Goal: Task Accomplishment & Management: Manage account settings

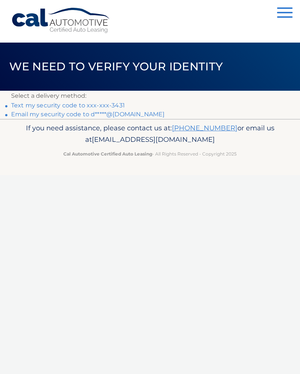
click at [106, 102] on link "Text my security code to xxx-xxx-3431" at bounding box center [68, 105] width 114 height 7
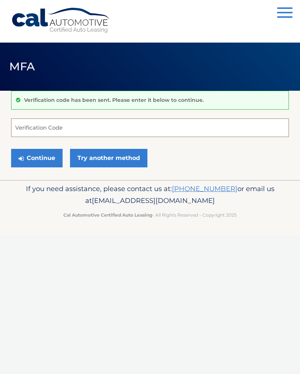
click at [24, 125] on input "Verification Code" at bounding box center [150, 128] width 278 height 19
type input "645218"
click at [106, 158] on link "Try another method" at bounding box center [108, 158] width 77 height 19
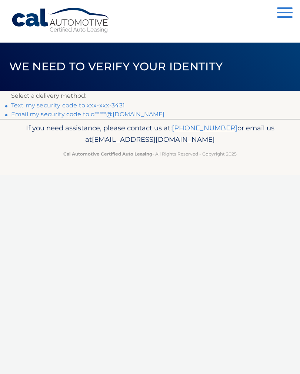
click at [93, 100] on p "Select a delivery method:" at bounding box center [150, 96] width 278 height 10
click at [112, 103] on link "Text my security code to xxx-xxx-3431" at bounding box center [68, 105] width 114 height 7
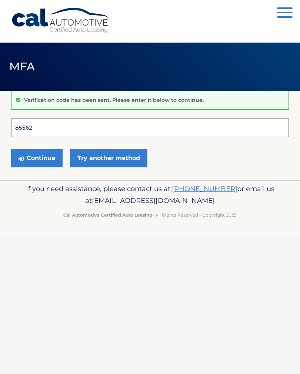
type input "855628"
click at [37, 158] on button "Continue" at bounding box center [37, 158] width 52 height 19
click at [32, 155] on button "Continue" at bounding box center [37, 158] width 52 height 19
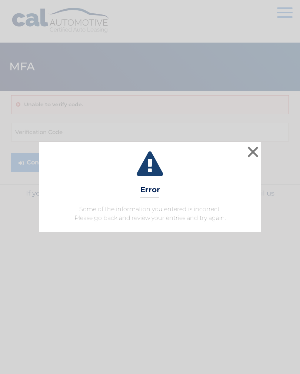
click at [246, 152] on button "×" at bounding box center [253, 152] width 15 height 15
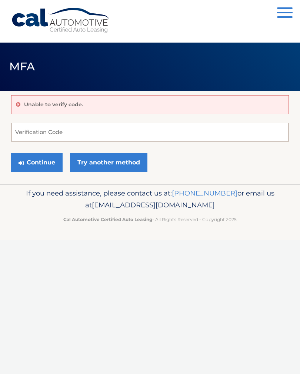
click at [45, 134] on input "Verification Code" at bounding box center [150, 132] width 278 height 19
type input "645218"
click at [33, 162] on button "Continue" at bounding box center [37, 162] width 52 height 19
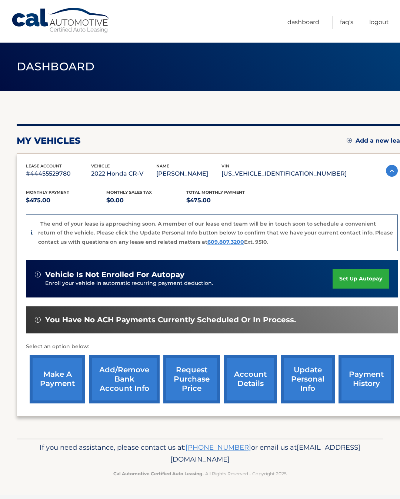
scroll to position [0, 6]
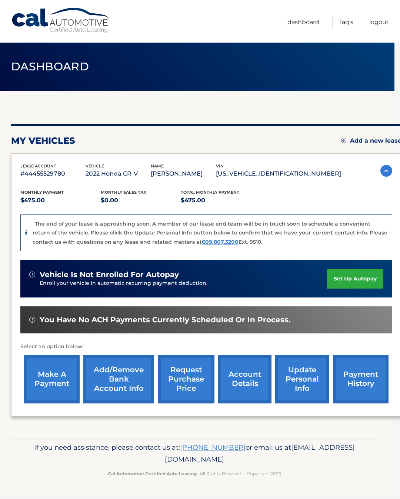
click at [256, 386] on link "account details" at bounding box center [244, 379] width 53 height 49
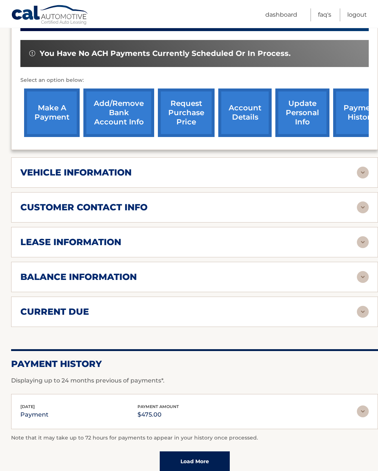
scroll to position [227, 0]
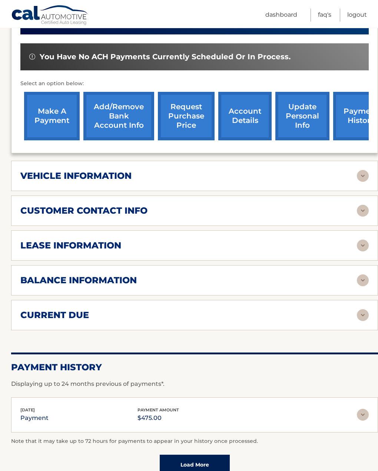
click at [356, 285] on div "balance information" at bounding box center [194, 281] width 348 height 12
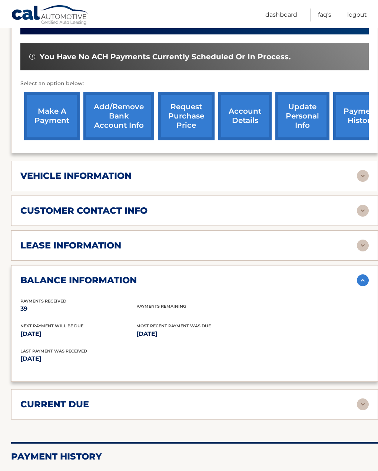
click at [362, 281] on img at bounding box center [363, 281] width 12 height 12
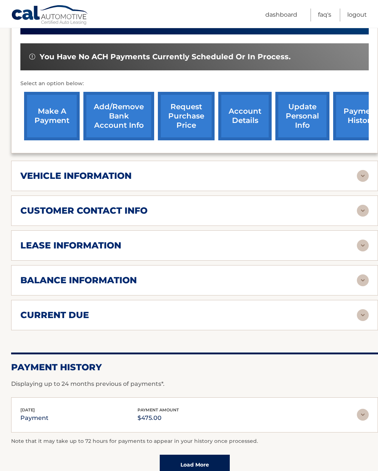
click at [363, 250] on img at bounding box center [363, 246] width 12 height 12
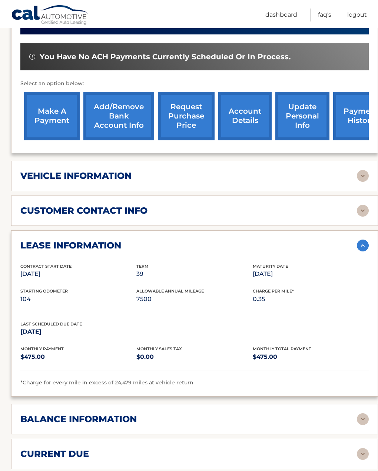
click at [358, 249] on img at bounding box center [363, 246] width 12 height 12
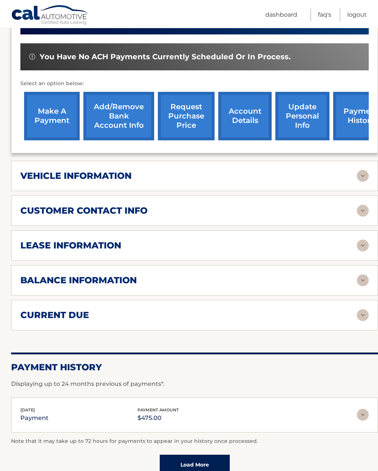
click at [357, 319] on img at bounding box center [363, 315] width 12 height 12
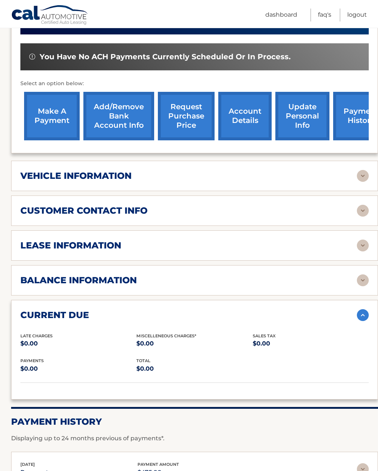
click at [355, 319] on div "current due" at bounding box center [188, 315] width 336 height 11
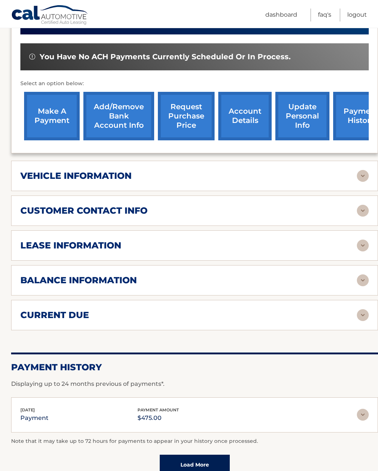
click at [361, 214] on img at bounding box center [363, 211] width 12 height 12
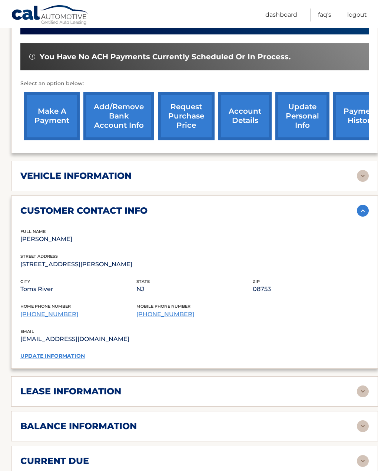
click at [351, 215] on div "customer contact info" at bounding box center [188, 210] width 336 height 11
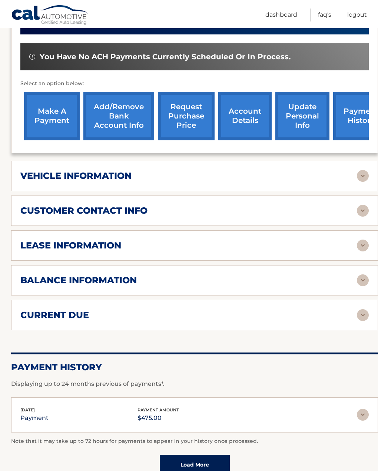
click at [359, 180] on img at bounding box center [363, 176] width 12 height 12
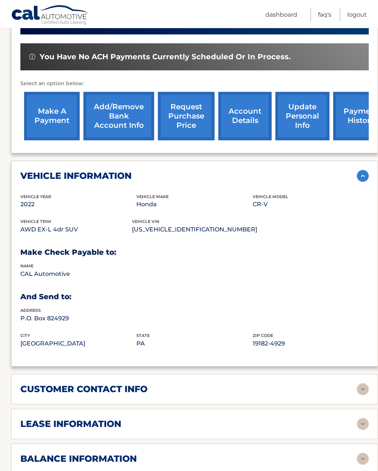
click at [361, 178] on img at bounding box center [363, 176] width 12 height 12
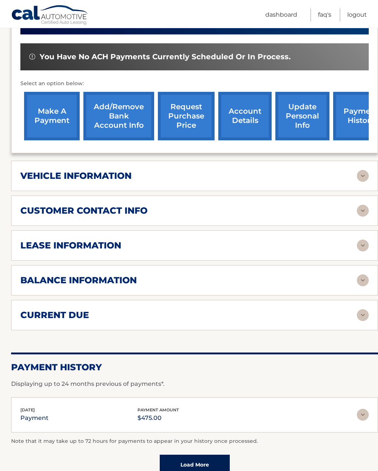
click at [190, 112] on link "request purchase price" at bounding box center [186, 116] width 57 height 49
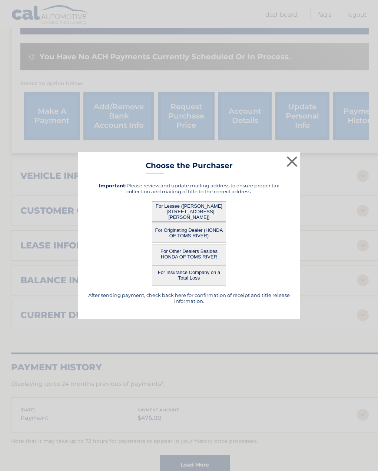
click at [215, 220] on button "For Lessee ([PERSON_NAME] - [STREET_ADDRESS][PERSON_NAME])" at bounding box center [189, 212] width 74 height 20
click at [200, 215] on button "For Lessee ([PERSON_NAME] - [STREET_ADDRESS][PERSON_NAME])" at bounding box center [189, 212] width 74 height 20
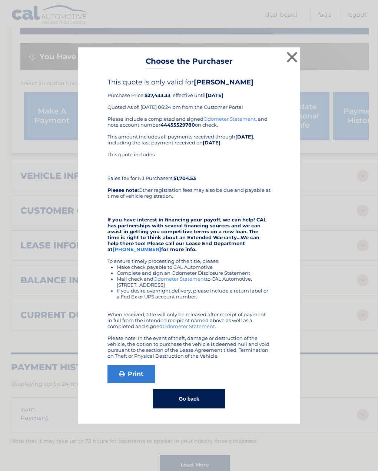
click at [295, 63] on button "×" at bounding box center [292, 57] width 15 height 15
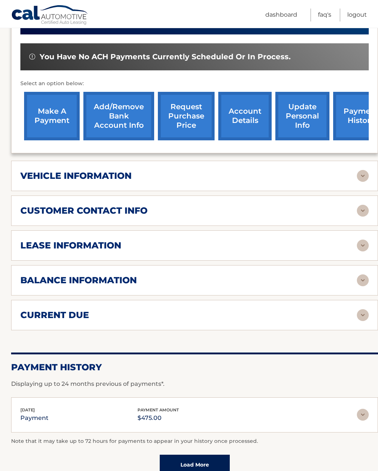
click at [62, 113] on link "make a payment" at bounding box center [52, 116] width 56 height 49
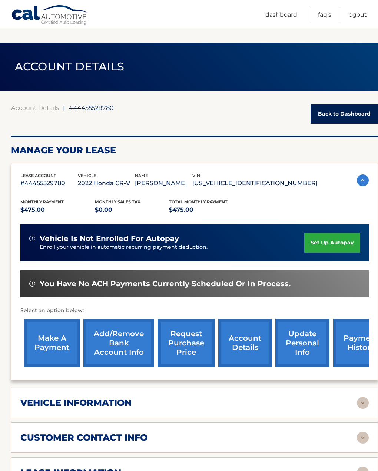
scroll to position [242, 0]
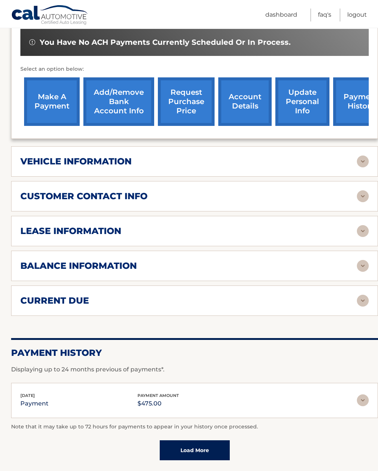
click at [192, 109] on link "request purchase price" at bounding box center [186, 101] width 57 height 49
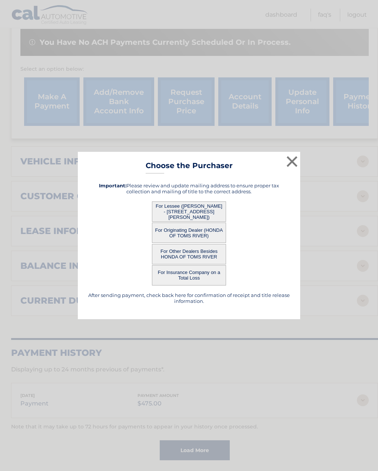
click at [196, 212] on button "For Lessee ([PERSON_NAME] - [STREET_ADDRESS][PERSON_NAME])" at bounding box center [189, 212] width 74 height 20
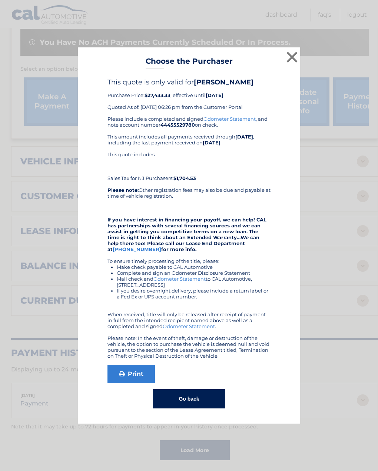
click at [135, 373] on link "Print" at bounding box center [130, 374] width 47 height 19
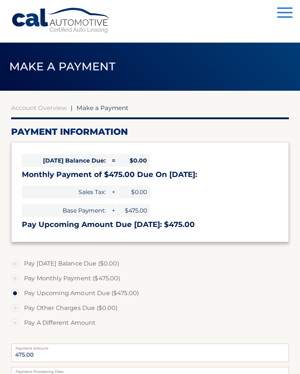
select select "ZDYyMzU5ZjAtOWI2Zi00ZTAxLWE2Y2UtMjZhOGYxODNmYThl"
